Goal: Check status: Check status

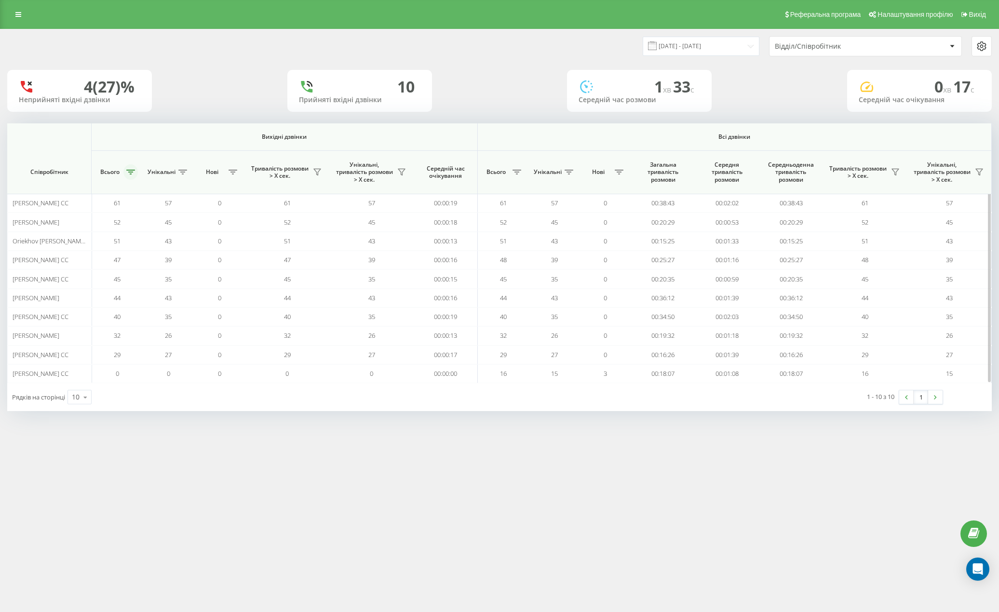
click at [129, 169] on button at bounding box center [130, 171] width 14 height 15
click at [186, 246] on button "Застосувати" at bounding box center [197, 246] width 61 height 19
click at [735, 44] on input "[DATE] - [DATE]" at bounding box center [700, 46] width 117 height 19
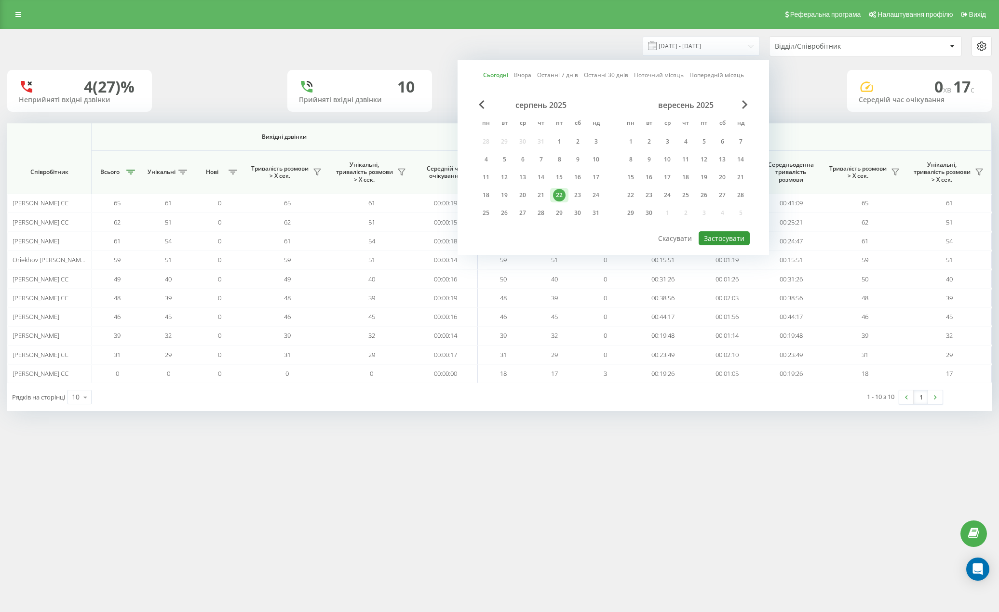
click at [735, 234] on button "Застосувати" at bounding box center [723, 238] width 51 height 14
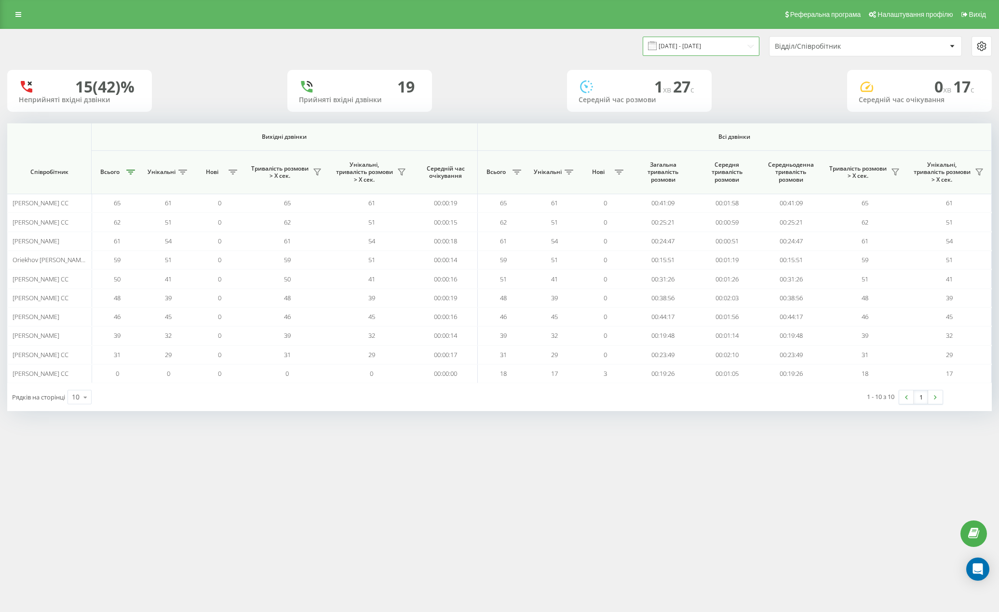
click at [687, 40] on input "[DATE] - [DATE]" at bounding box center [700, 46] width 117 height 19
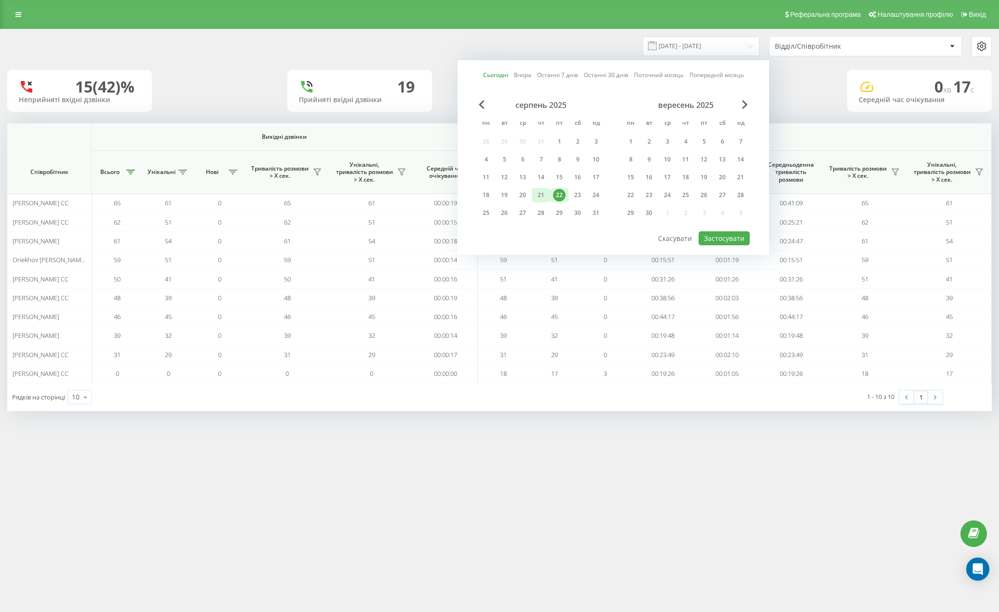
click at [543, 196] on div "21" at bounding box center [541, 195] width 13 height 13
click at [710, 241] on button "Застосувати" at bounding box center [723, 238] width 51 height 14
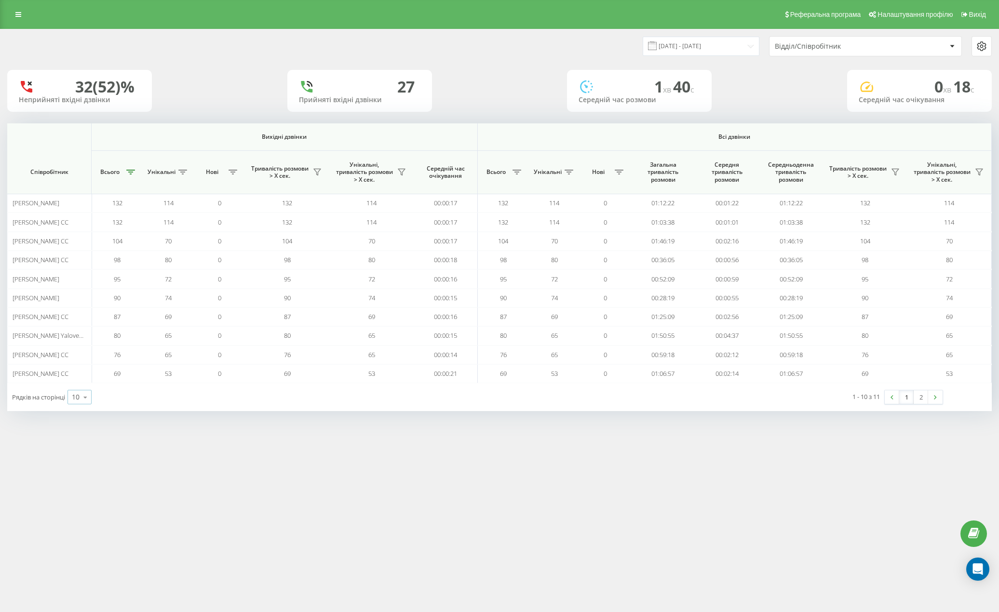
click at [88, 397] on icon at bounding box center [85, 397] width 14 height 19
click at [83, 355] on div "25" at bounding box center [79, 355] width 23 height 14
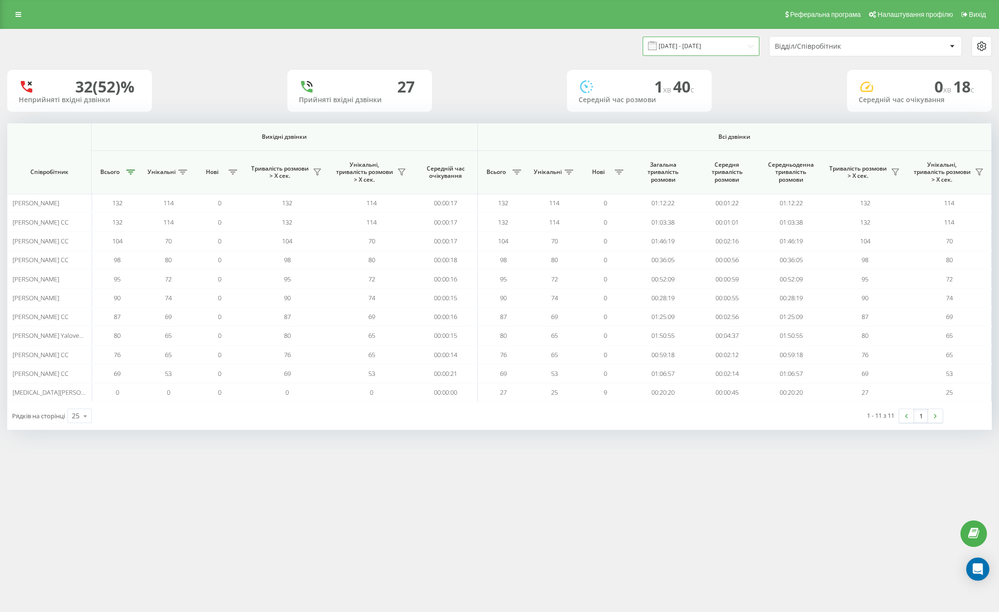
click at [722, 42] on input "[DATE] - [DATE]" at bounding box center [700, 46] width 117 height 19
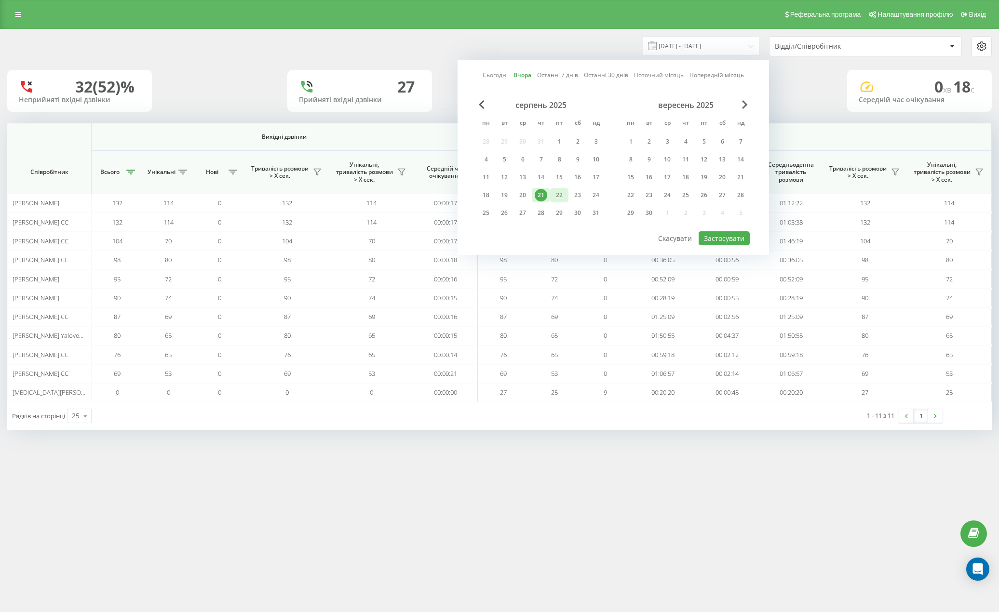
click at [559, 196] on div "22" at bounding box center [559, 195] width 13 height 13
click at [723, 232] on button "Застосувати" at bounding box center [723, 238] width 51 height 14
type input "[DATE] - [DATE]"
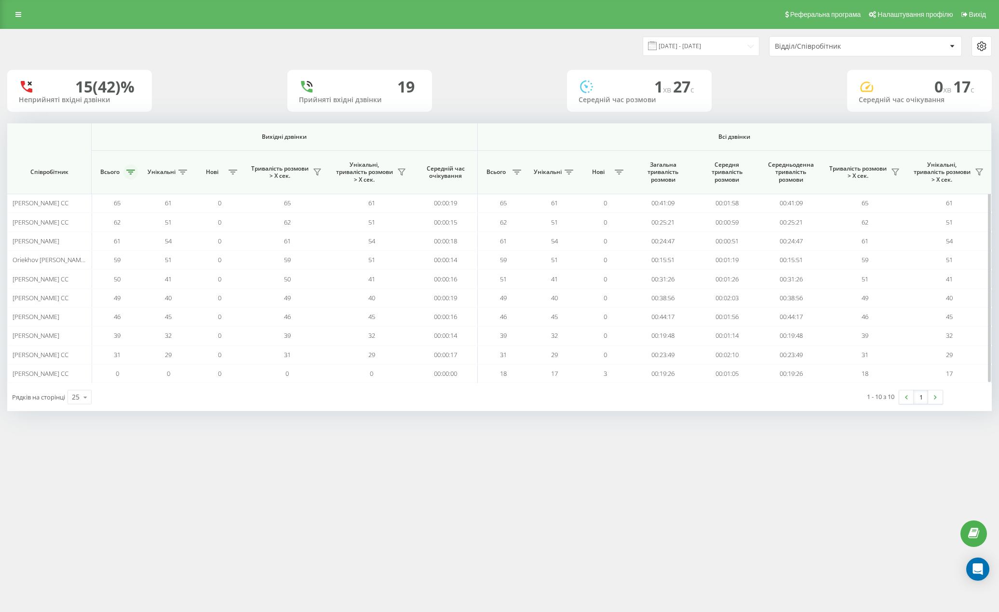
click at [125, 168] on button at bounding box center [130, 171] width 14 height 15
click at [184, 238] on button "Застосувати" at bounding box center [197, 246] width 61 height 19
